Goal: Navigation & Orientation: Find specific page/section

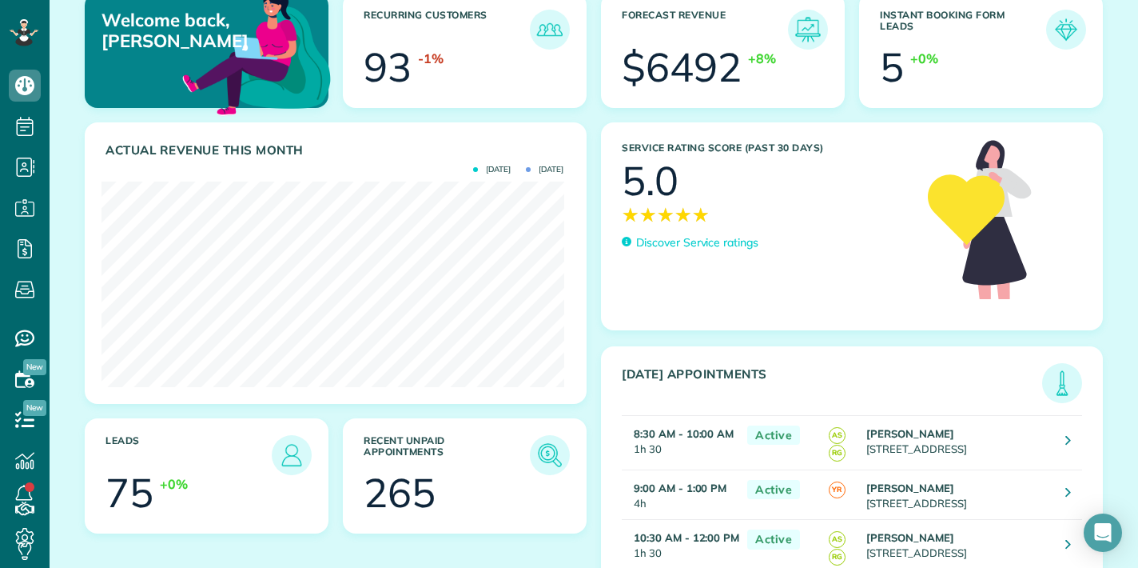
scroll to position [46, 0]
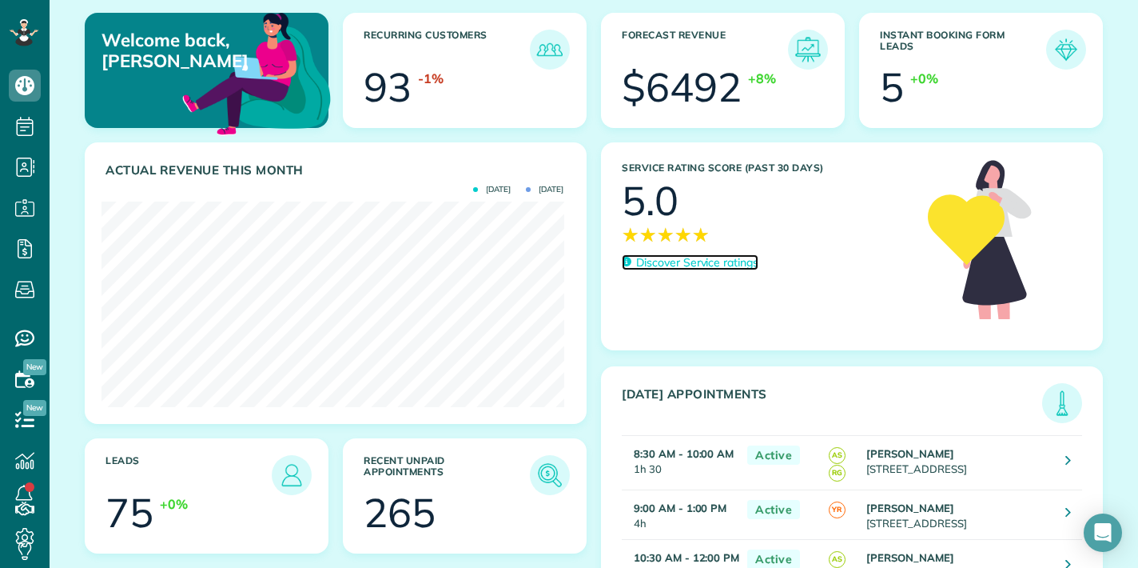
click at [683, 262] on p "Discover Service ratings" at bounding box center [697, 262] width 122 height 17
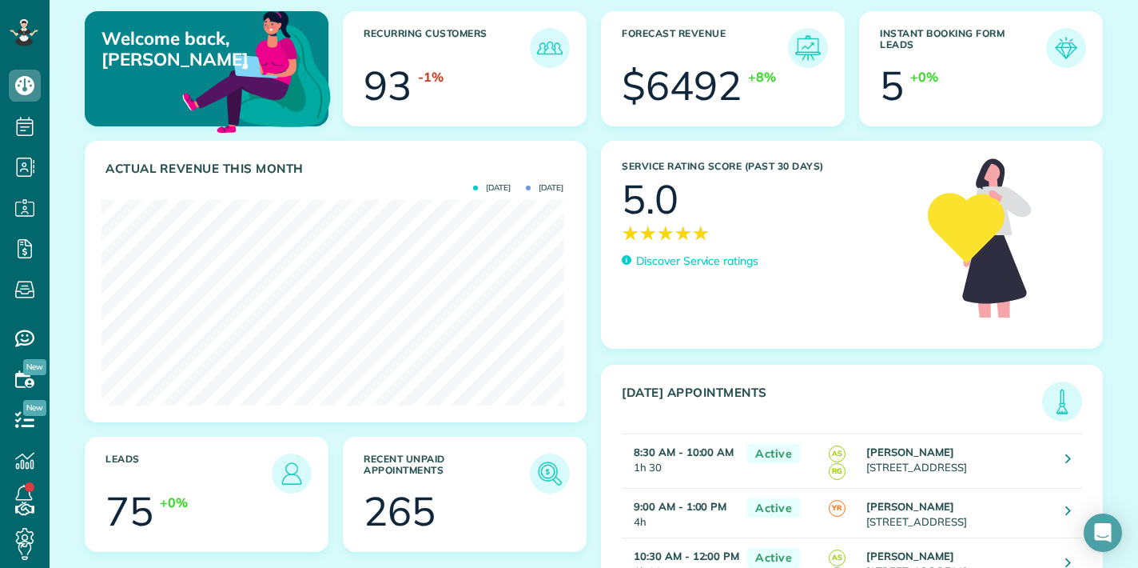
scroll to position [60, 0]
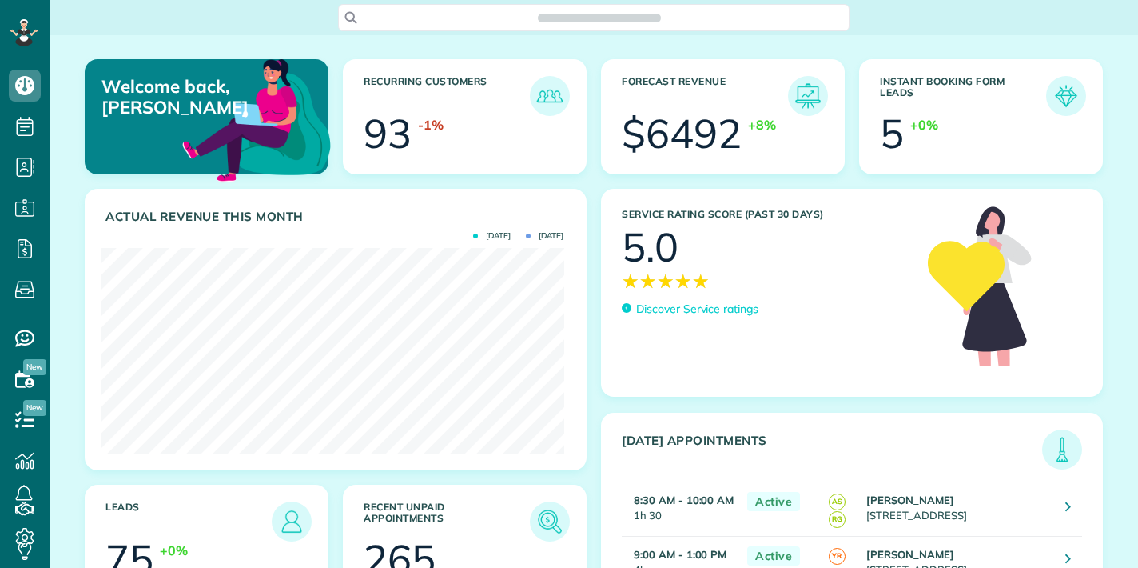
scroll to position [205, 462]
